Goal: Task Accomplishment & Management: Manage account settings

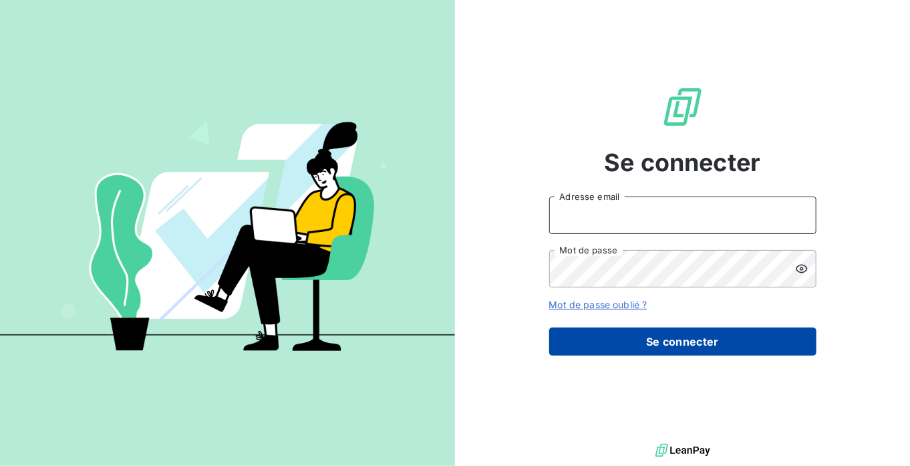
type input "[EMAIL_ADDRESS][DOMAIN_NAME]"
click at [664, 349] on button "Se connecter" at bounding box center [682, 341] width 267 height 28
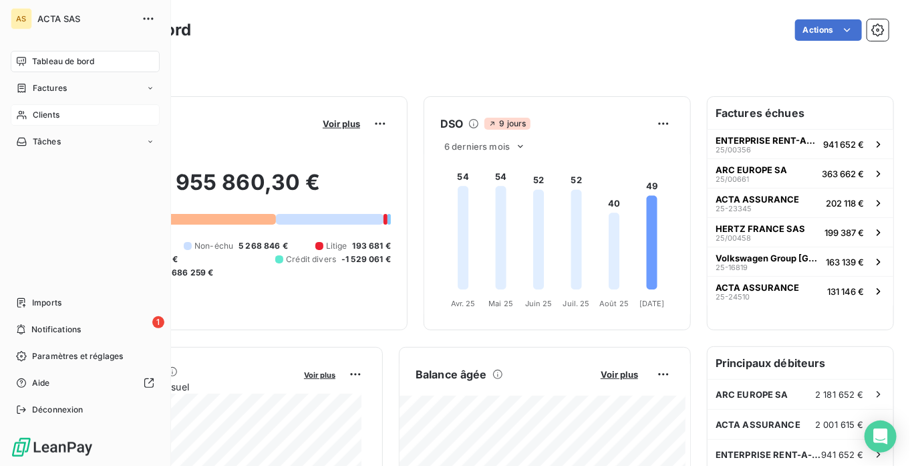
click at [50, 116] on span "Clients" at bounding box center [46, 115] width 27 height 12
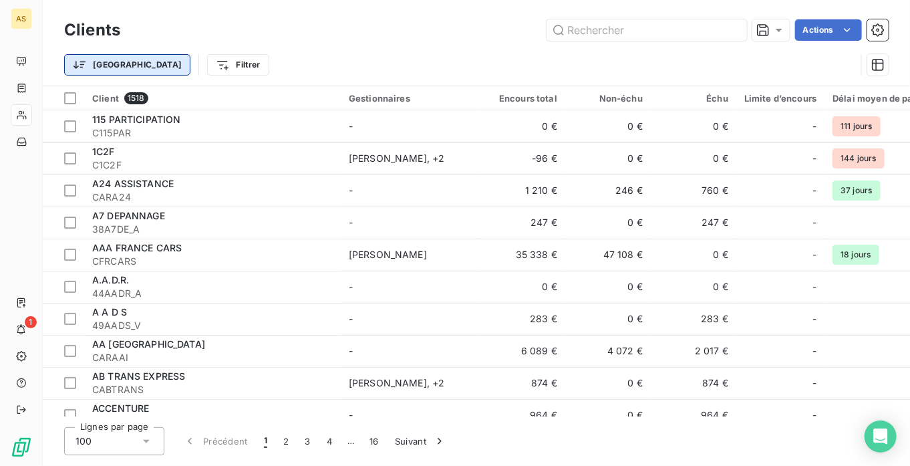
click at [96, 64] on html "AS 1 Clients Actions Trier Filtrer Client 1518 Gestionnaires Encours total Non-…" at bounding box center [455, 233] width 910 height 466
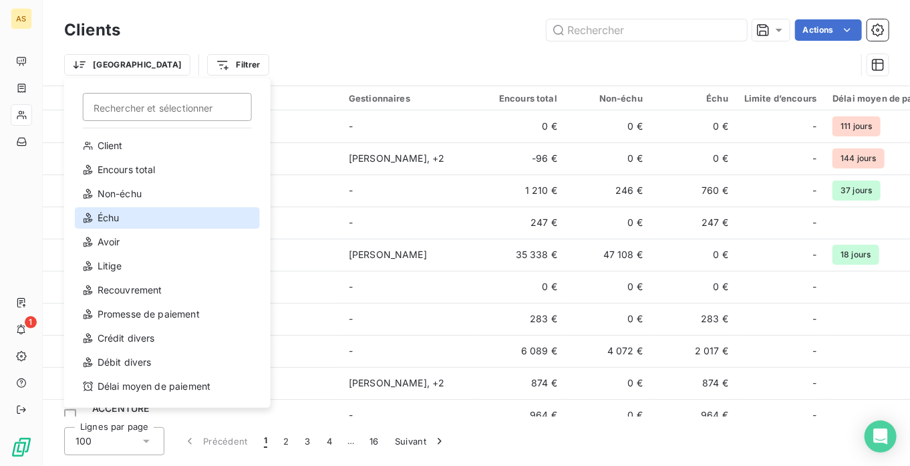
click at [128, 216] on div "Échu" at bounding box center [167, 217] width 185 height 21
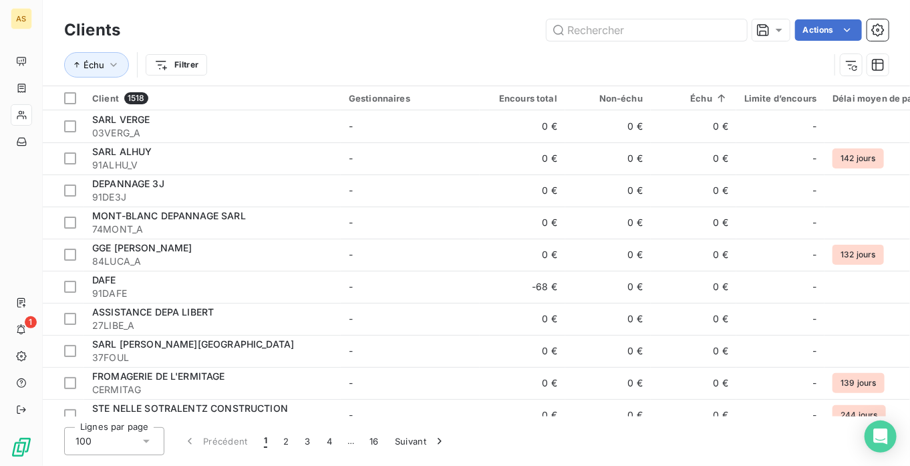
click at [316, 39] on div "Actions" at bounding box center [512, 29] width 752 height 21
click at [632, 30] on input "text" at bounding box center [646, 29] width 200 height 21
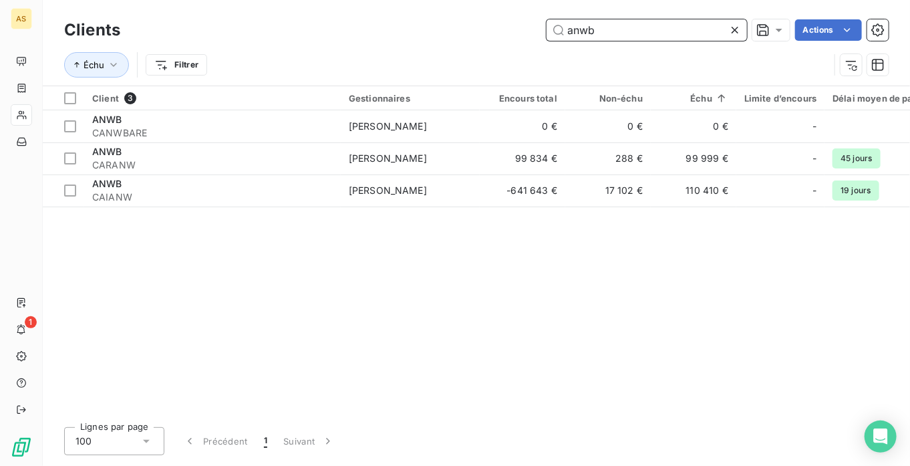
drag, startPoint x: 617, startPoint y: 26, endPoint x: 477, endPoint y: 21, distance: 140.4
click at [477, 21] on div "anwb Actions" at bounding box center [512, 29] width 752 height 21
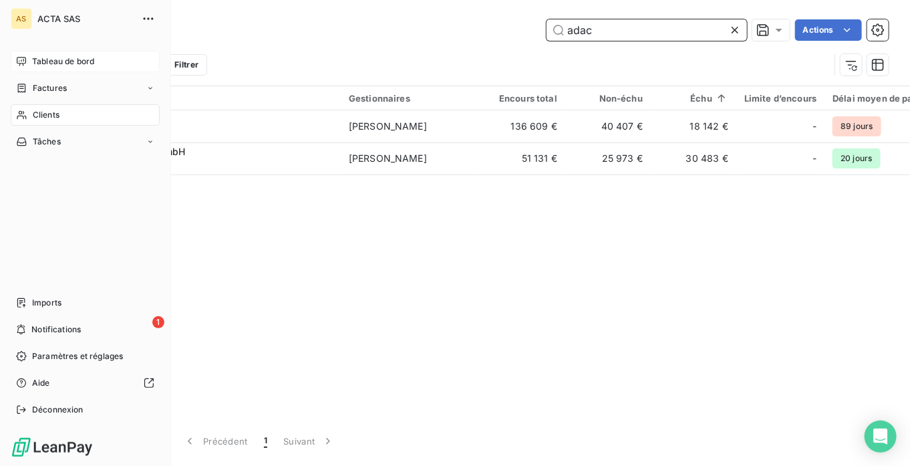
type input "adac"
click at [44, 62] on span "Tableau de bord" at bounding box center [63, 61] width 62 height 12
